Goal: Task Accomplishment & Management: Use online tool/utility

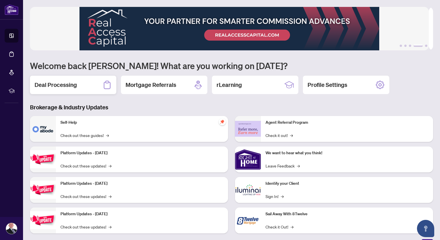
click at [77, 88] on div "Deal Processing" at bounding box center [73, 85] width 86 height 18
